Goal: Task Accomplishment & Management: Use online tool/utility

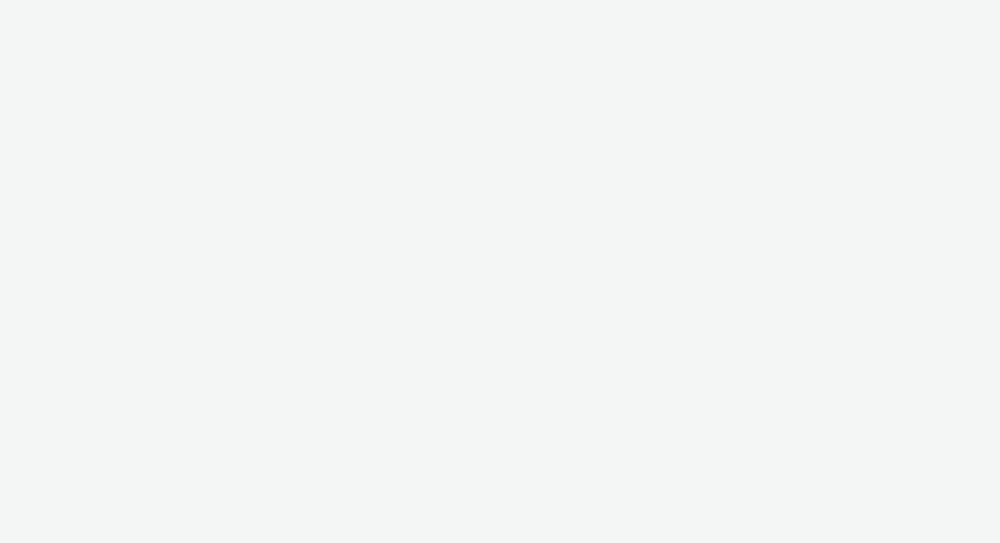
select select "c909d6bb-255f-4ad2-aa94-00d82704d6ef"
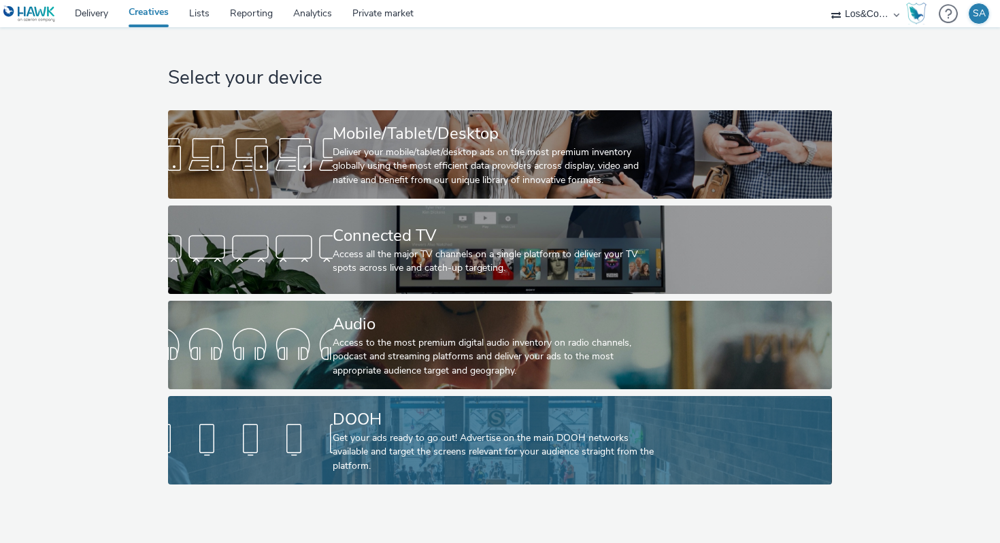
click at [352, 401] on div "DOOH Get your ads ready to go out! Advertise on the main DOOH networks availabl…" at bounding box center [497, 440] width 329 height 88
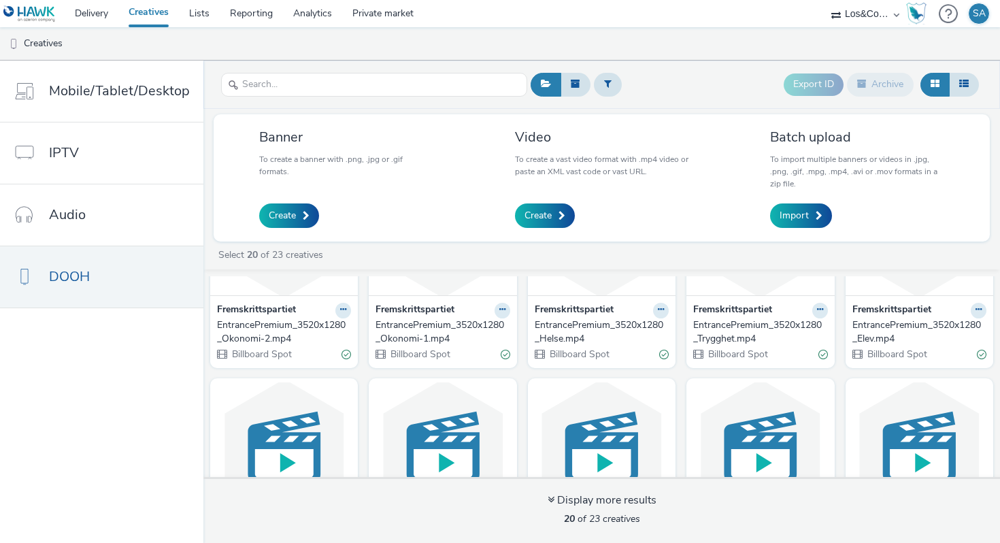
scroll to position [69, 0]
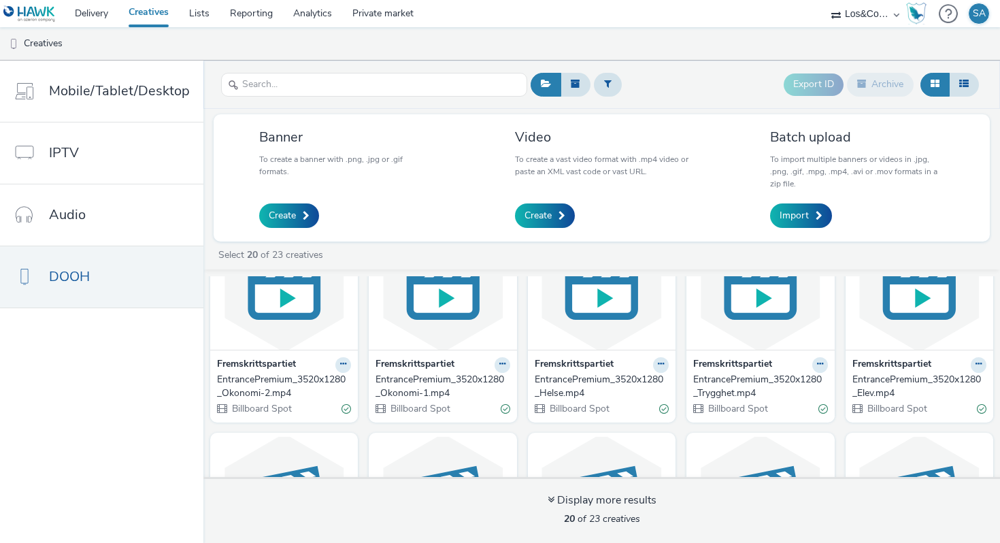
click at [864, 337] on img at bounding box center [919, 283] width 141 height 133
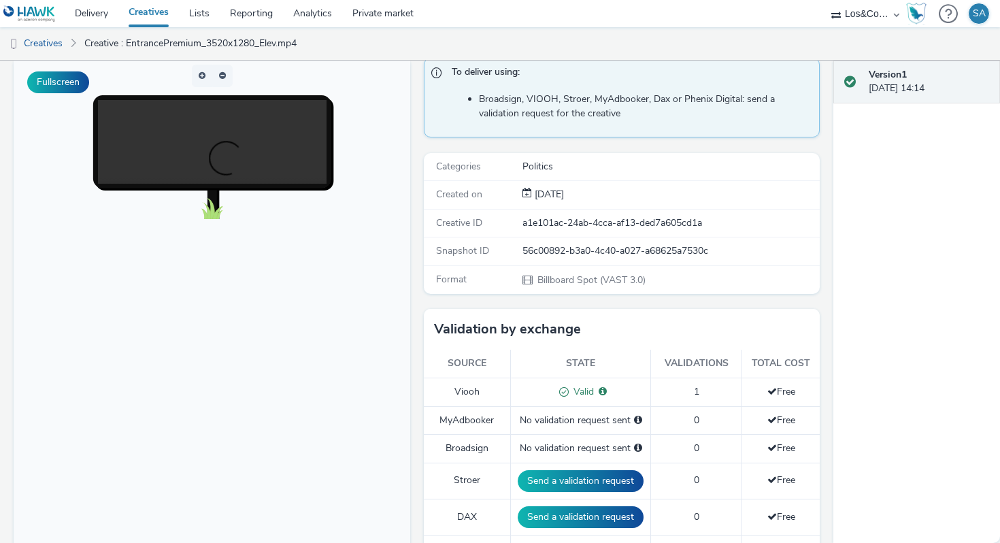
scroll to position [92, 0]
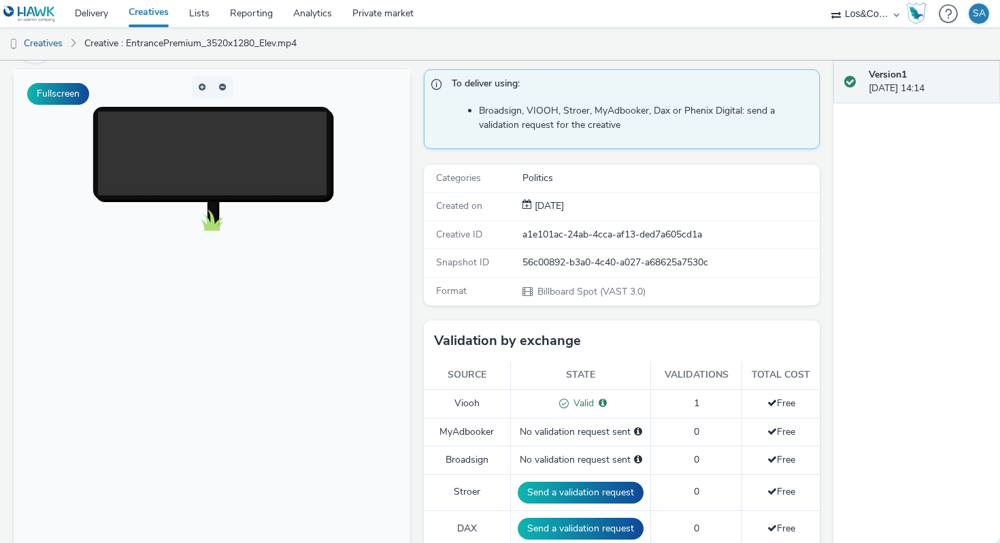
click at [205, 141] on video at bounding box center [226, 176] width 256 height 128
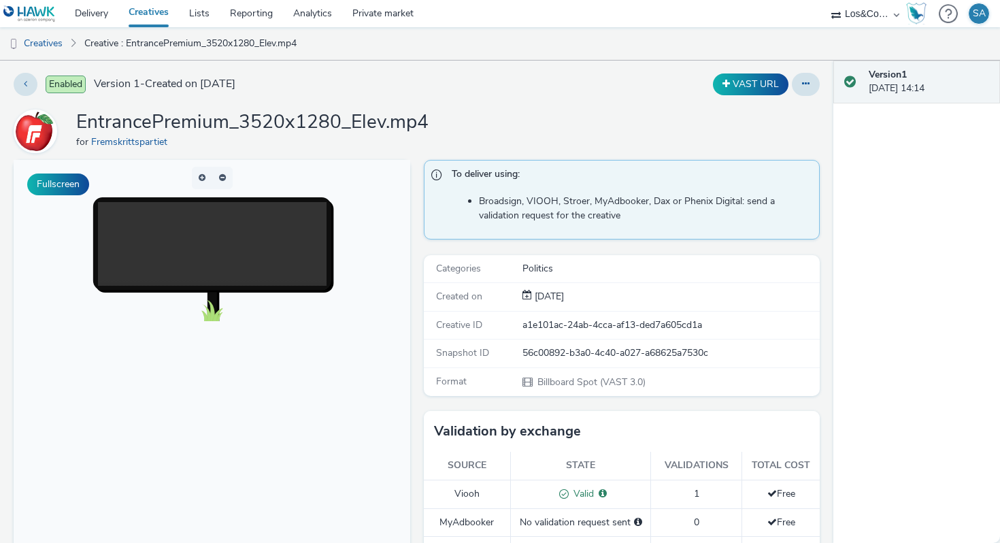
scroll to position [0, 0]
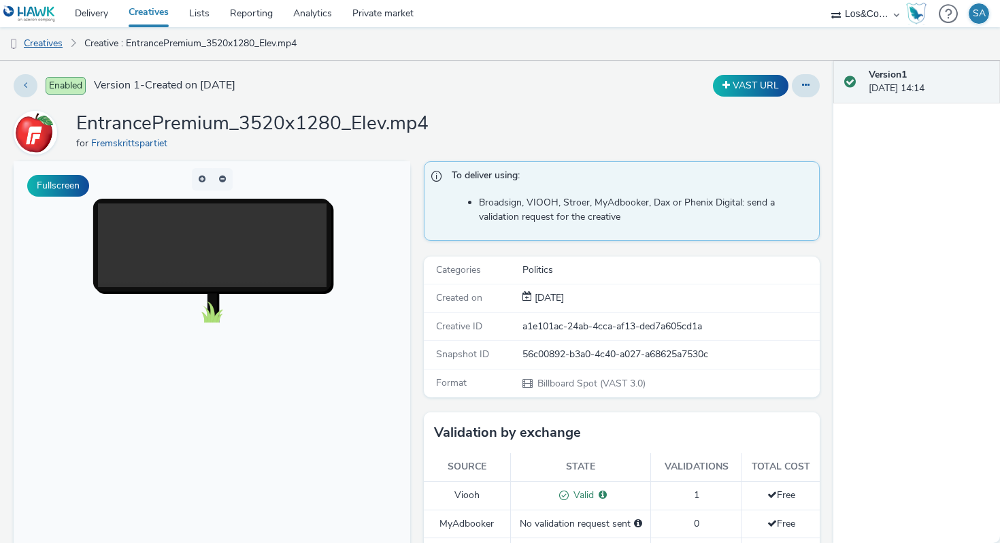
click at [53, 50] on link "Creatives" at bounding box center [34, 43] width 69 height 33
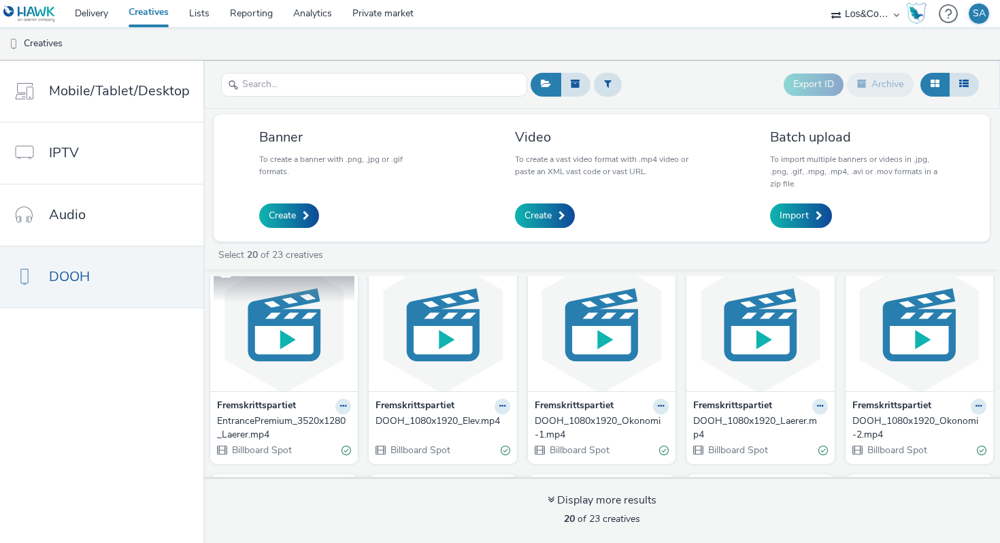
scroll to position [259, 0]
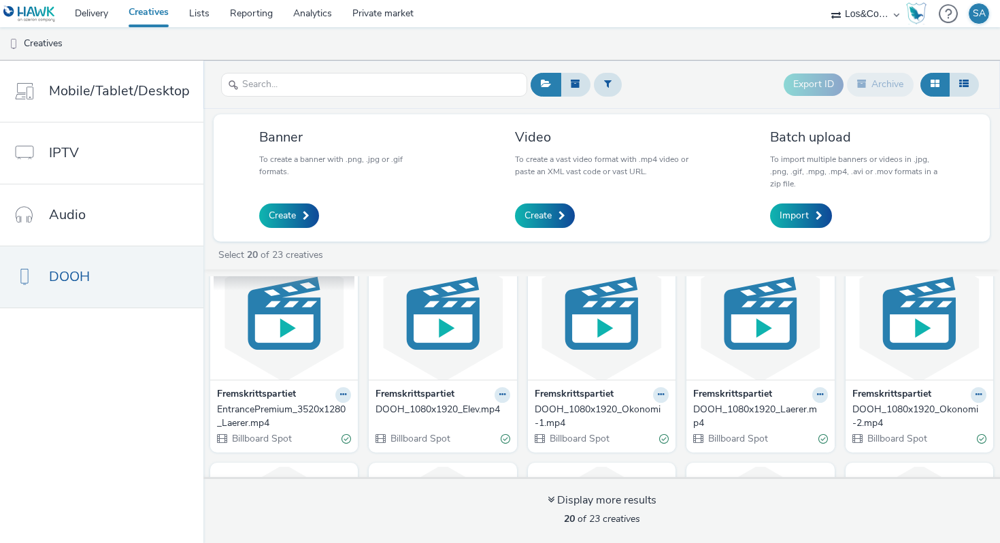
click at [303, 345] on img at bounding box center [284, 313] width 141 height 133
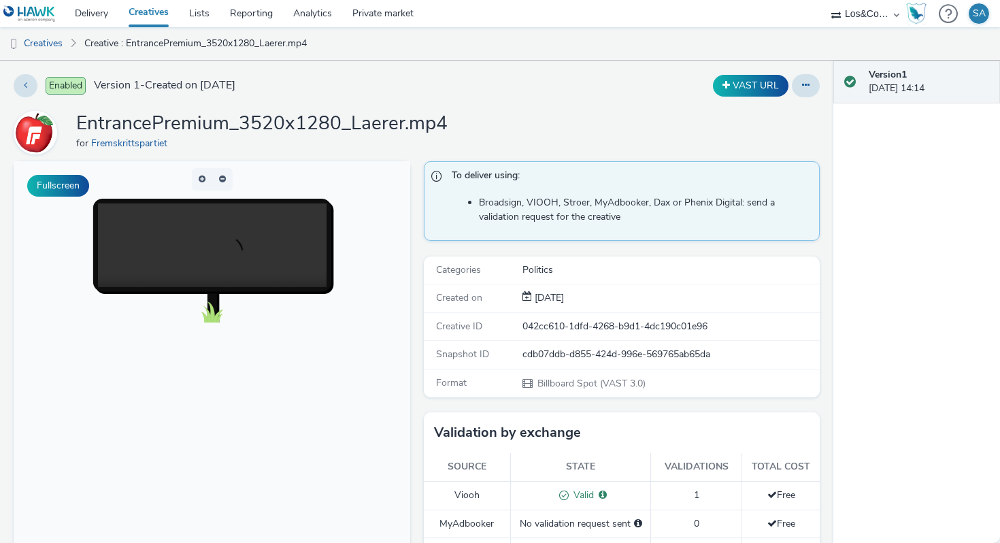
scroll to position [16, 0]
click at [278, 259] on video at bounding box center [226, 257] width 256 height 128
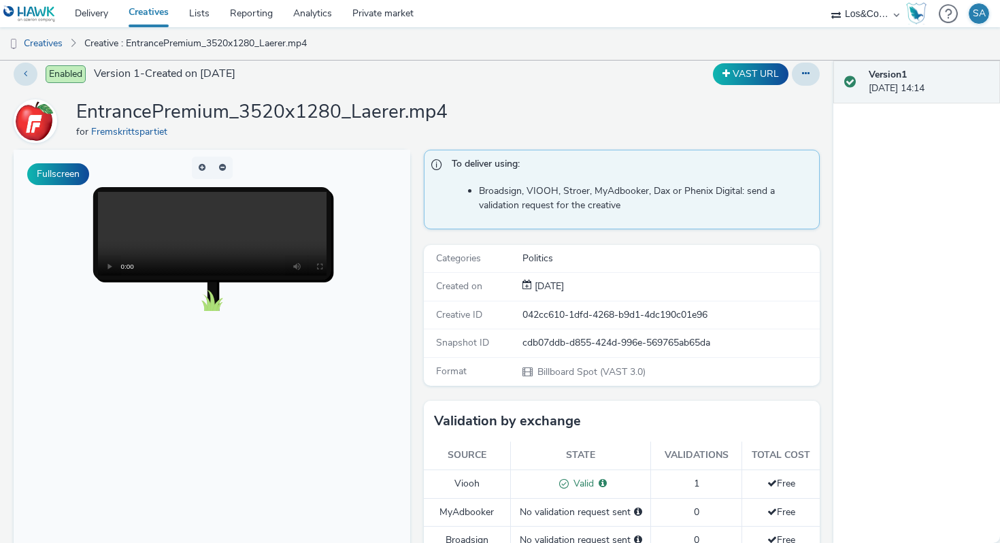
scroll to position [0, 0]
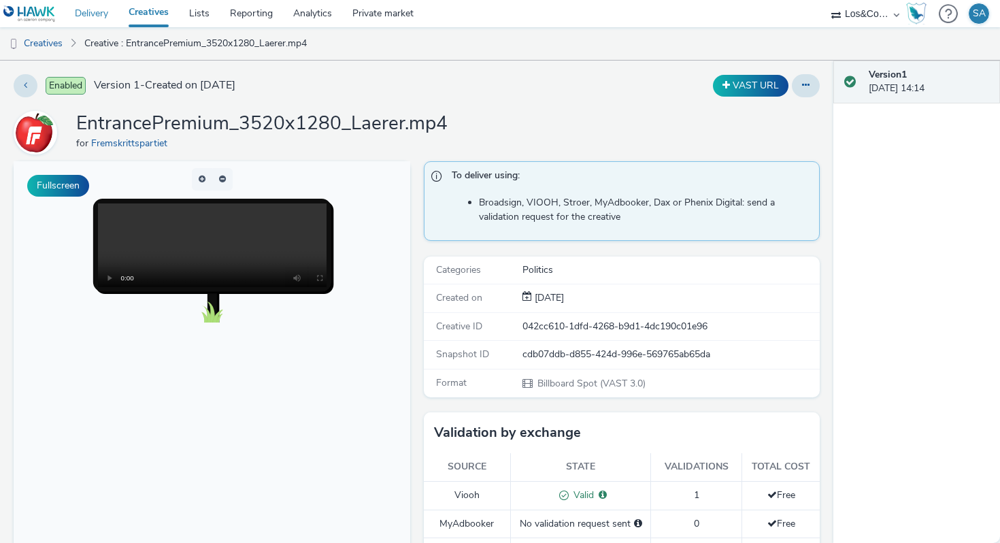
click at [82, 24] on link "Delivery" at bounding box center [92, 13] width 54 height 27
